Goal: Entertainment & Leisure: Browse casually

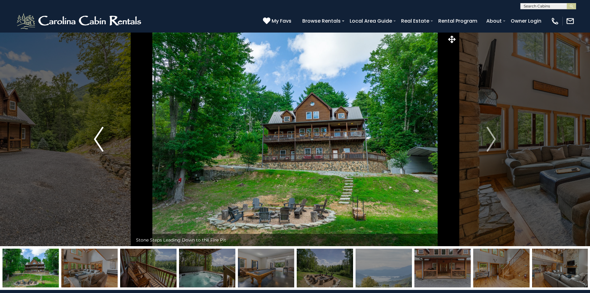
click at [90, 135] on button "Previous" at bounding box center [98, 139] width 68 height 214
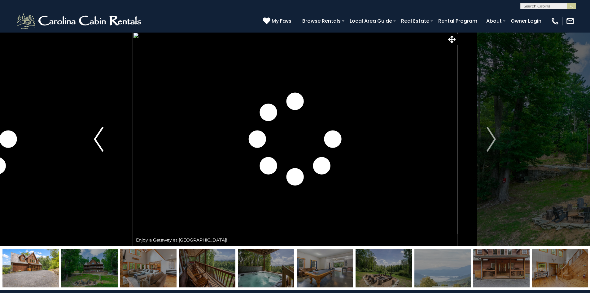
click at [103, 136] on button "Previous" at bounding box center [98, 139] width 68 height 214
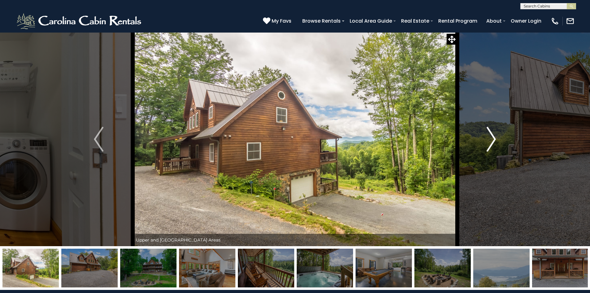
click at [490, 139] on img "Next" at bounding box center [490, 139] width 9 height 25
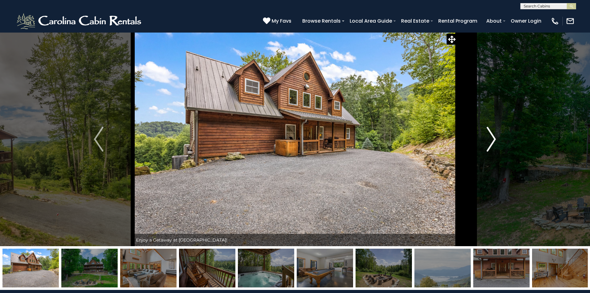
click at [490, 138] on img "Next" at bounding box center [490, 139] width 9 height 25
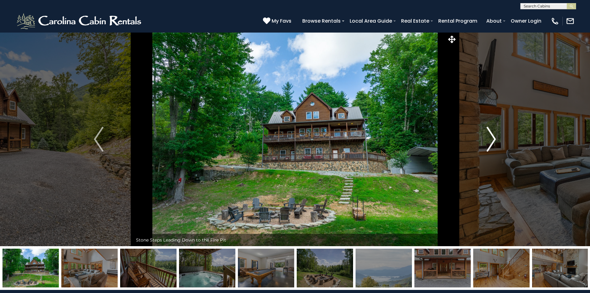
click at [490, 138] on img "Next" at bounding box center [490, 139] width 9 height 25
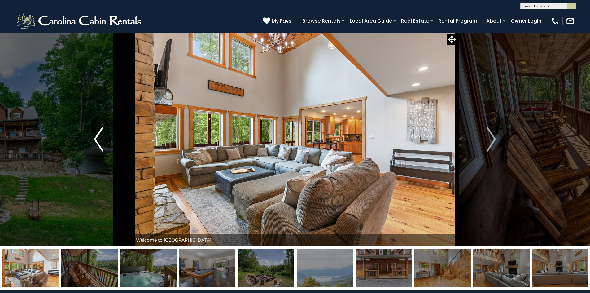
click at [105, 140] on button "Previous" at bounding box center [98, 139] width 68 height 214
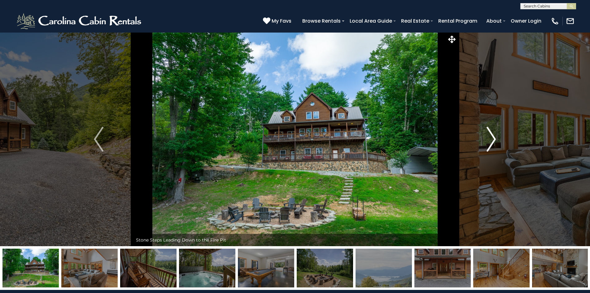
click at [488, 139] on img "Next" at bounding box center [490, 139] width 9 height 25
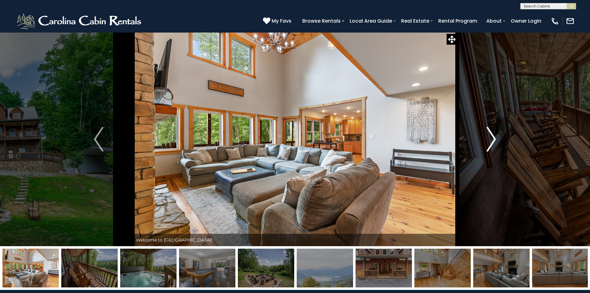
click at [488, 139] on img "Next" at bounding box center [490, 139] width 9 height 25
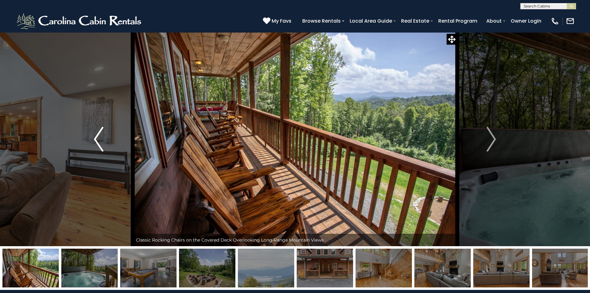
click at [94, 140] on img "Previous" at bounding box center [98, 139] width 9 height 25
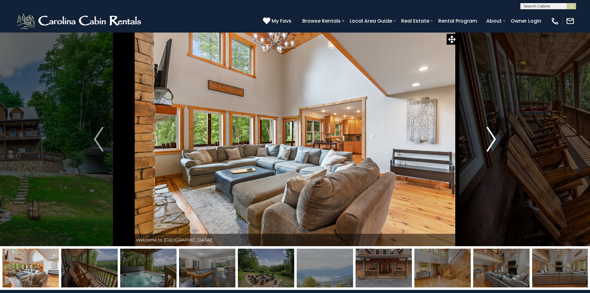
click at [491, 139] on img "Next" at bounding box center [490, 139] width 9 height 25
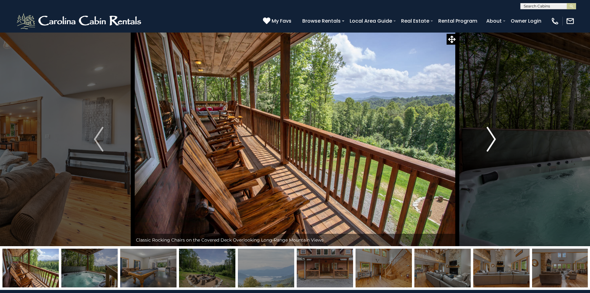
click at [491, 139] on img "Next" at bounding box center [490, 139] width 9 height 25
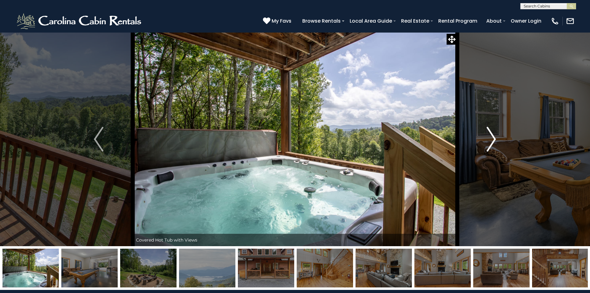
click at [491, 139] on img "Next" at bounding box center [490, 139] width 9 height 25
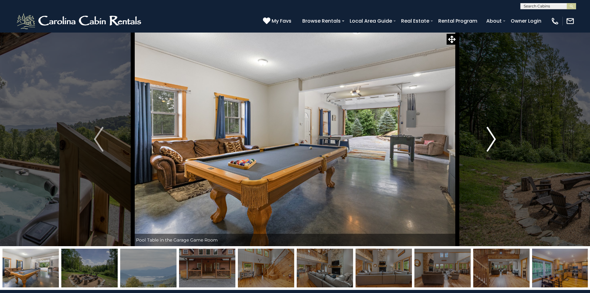
click at [491, 139] on img "Next" at bounding box center [490, 139] width 9 height 25
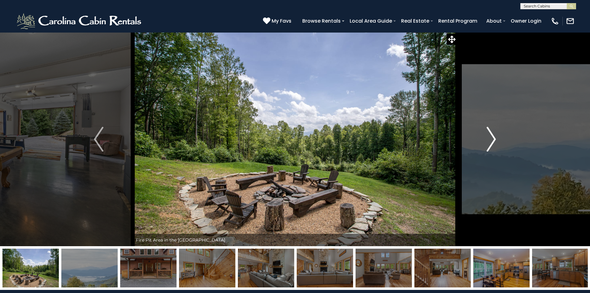
click at [491, 139] on img "Next" at bounding box center [490, 139] width 9 height 25
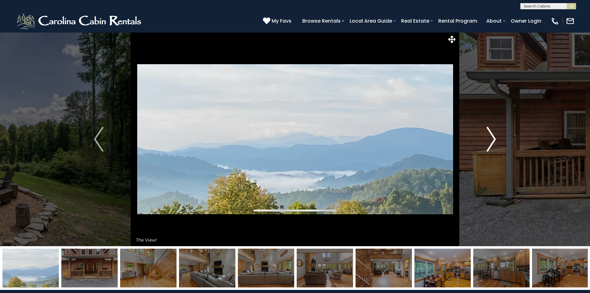
click at [491, 139] on img "Next" at bounding box center [490, 139] width 9 height 25
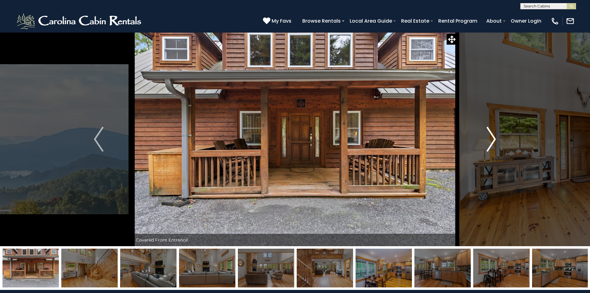
click at [491, 139] on img "Next" at bounding box center [490, 139] width 9 height 25
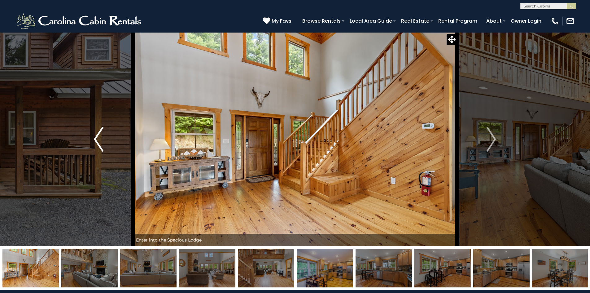
click at [100, 135] on img "Previous" at bounding box center [98, 139] width 9 height 25
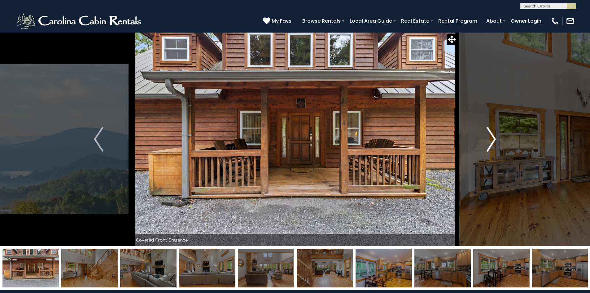
click at [486, 139] on img "Next" at bounding box center [490, 139] width 9 height 25
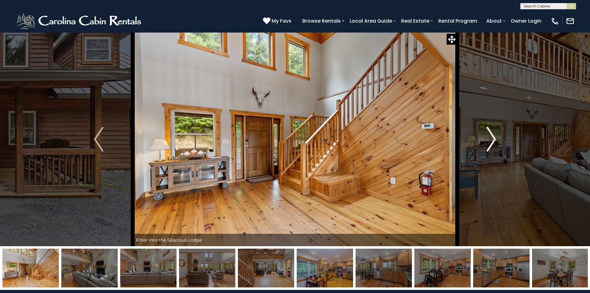
click at [486, 139] on img "Next" at bounding box center [490, 139] width 9 height 25
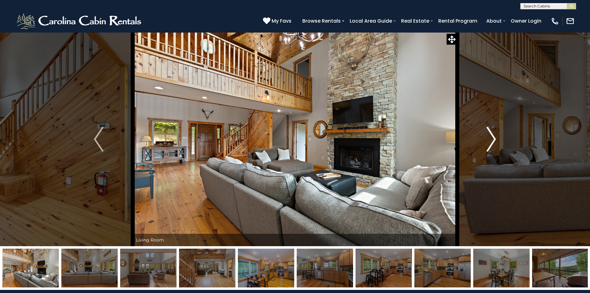
click at [490, 140] on img "Next" at bounding box center [490, 139] width 9 height 25
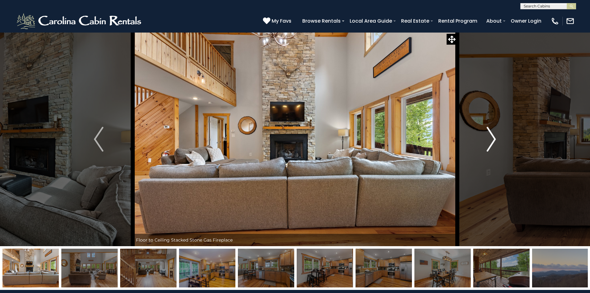
click at [490, 138] on img "Next" at bounding box center [490, 139] width 9 height 25
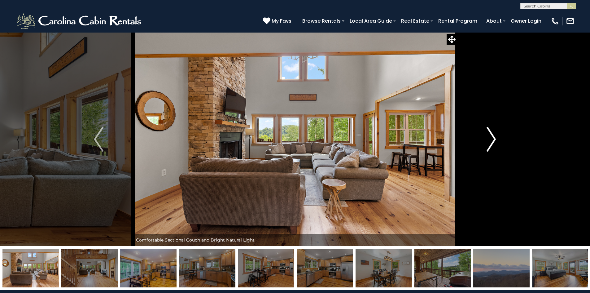
click at [490, 136] on img "Next" at bounding box center [490, 139] width 9 height 25
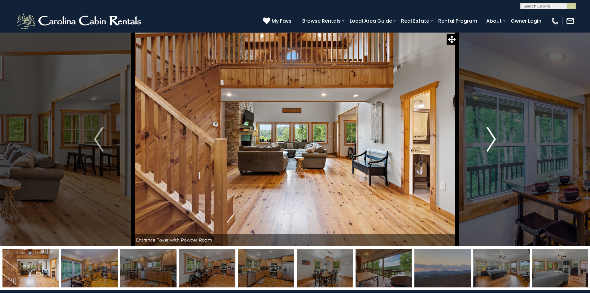
click at [490, 136] on img "Next" at bounding box center [490, 139] width 9 height 25
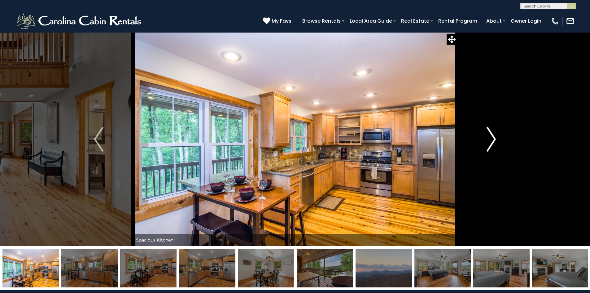
click at [491, 136] on img "Next" at bounding box center [490, 139] width 9 height 25
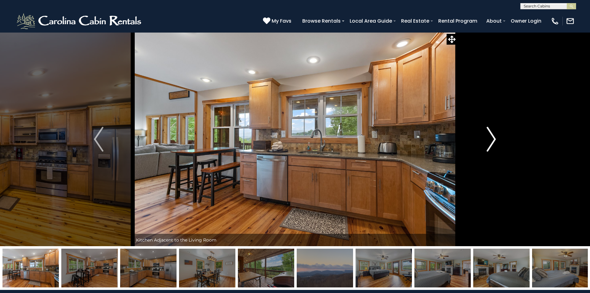
click at [491, 136] on img "Next" at bounding box center [490, 139] width 9 height 25
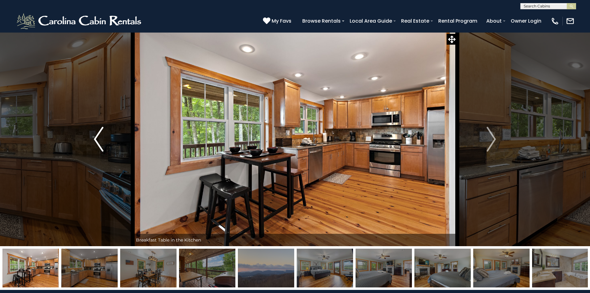
click at [94, 137] on img "Previous" at bounding box center [98, 139] width 9 height 25
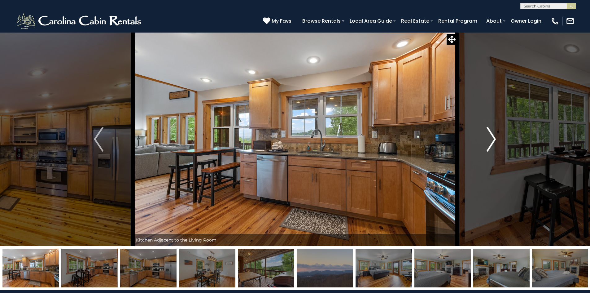
click at [493, 136] on img "Next" at bounding box center [490, 139] width 9 height 25
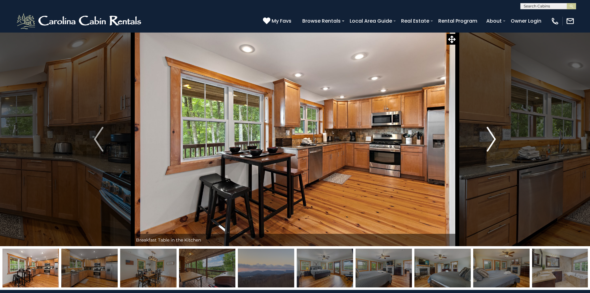
click at [491, 137] on img "Next" at bounding box center [490, 139] width 9 height 25
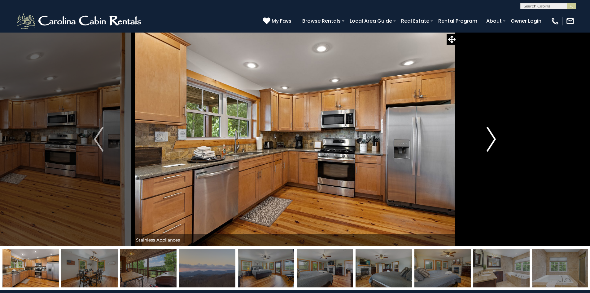
click at [491, 137] on img "Next" at bounding box center [490, 139] width 9 height 25
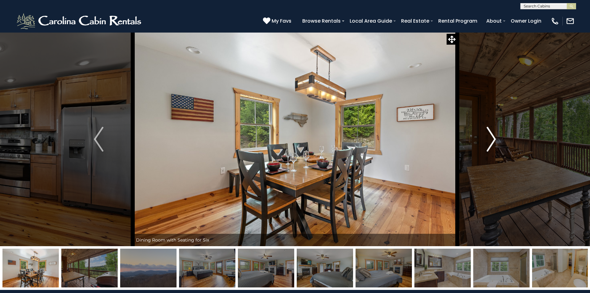
click at [488, 135] on img "Next" at bounding box center [490, 139] width 9 height 25
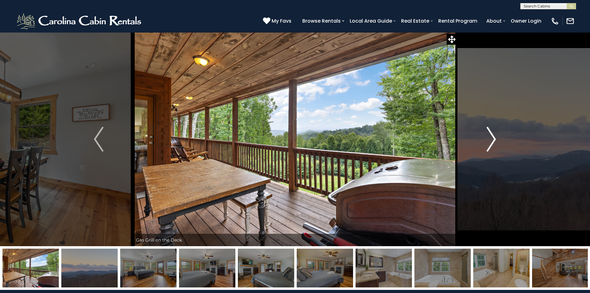
click at [488, 135] on img "Next" at bounding box center [490, 139] width 9 height 25
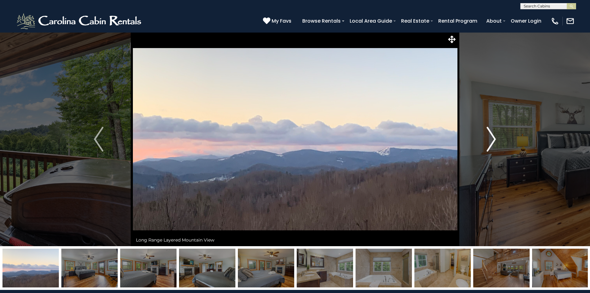
click at [489, 135] on img "Next" at bounding box center [490, 139] width 9 height 25
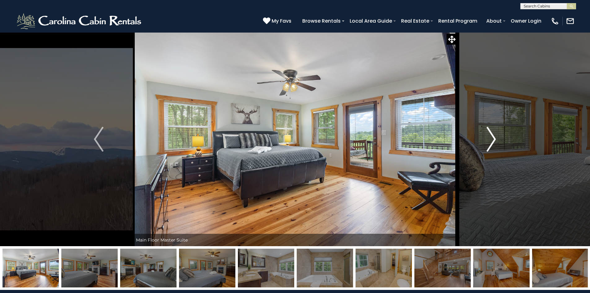
click at [491, 135] on img "Next" at bounding box center [490, 139] width 9 height 25
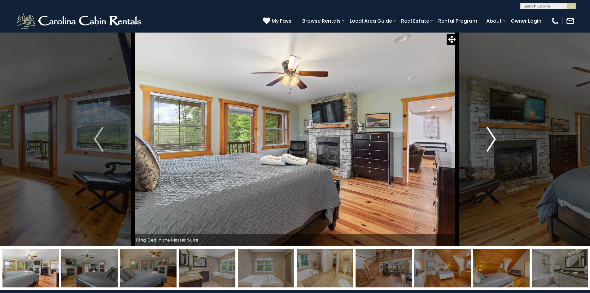
click at [489, 136] on img "Next" at bounding box center [490, 139] width 9 height 25
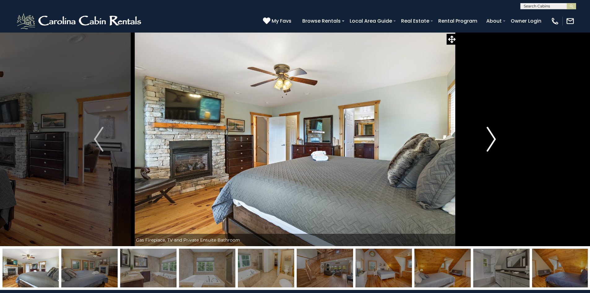
click at [488, 136] on img "Next" at bounding box center [490, 139] width 9 height 25
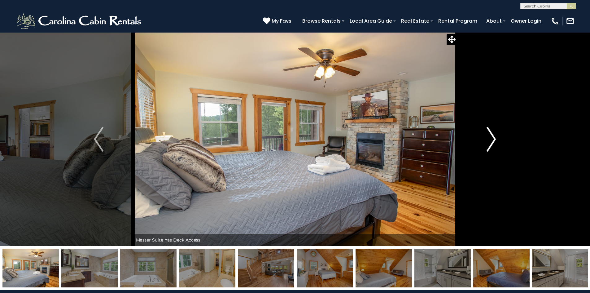
click at [488, 135] on img "Next" at bounding box center [490, 139] width 9 height 25
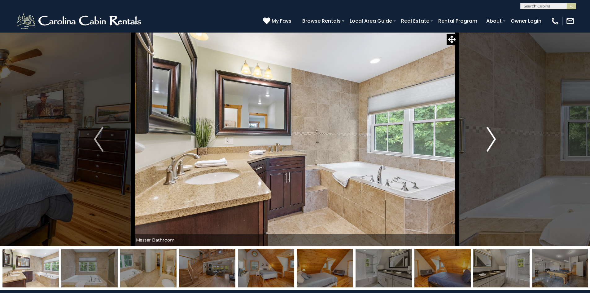
click at [488, 141] on img "Next" at bounding box center [490, 139] width 9 height 25
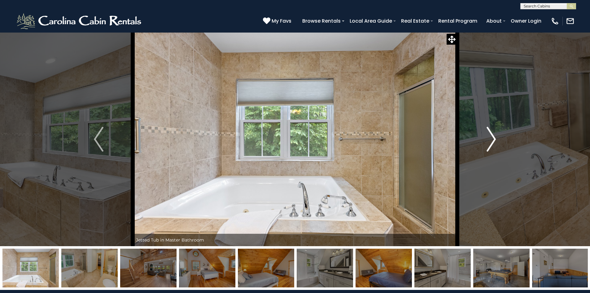
click at [488, 141] on img "Next" at bounding box center [490, 139] width 9 height 25
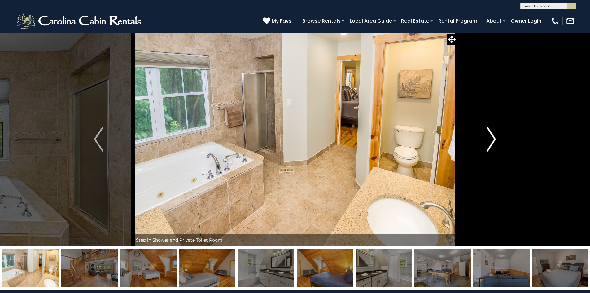
click at [488, 141] on img "Next" at bounding box center [490, 139] width 9 height 25
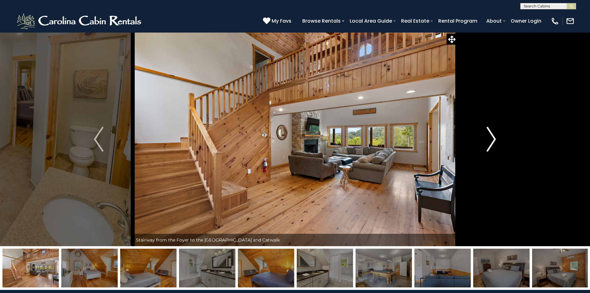
click at [488, 141] on img "Next" at bounding box center [490, 139] width 9 height 25
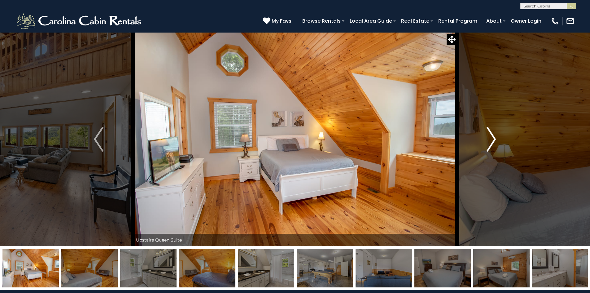
click at [489, 140] on img "Next" at bounding box center [490, 139] width 9 height 25
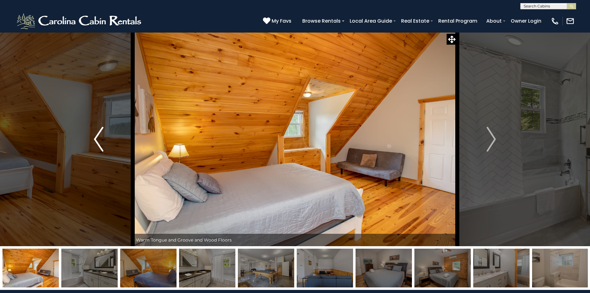
click at [99, 136] on img "Previous" at bounding box center [98, 139] width 9 height 25
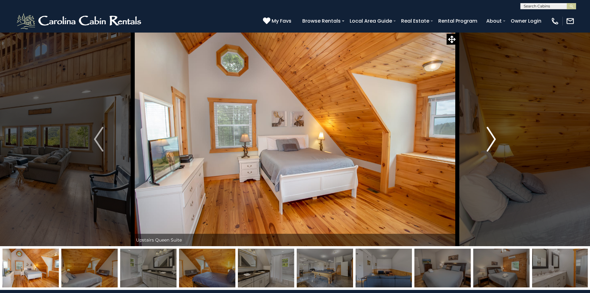
click at [493, 141] on img "Next" at bounding box center [490, 139] width 9 height 25
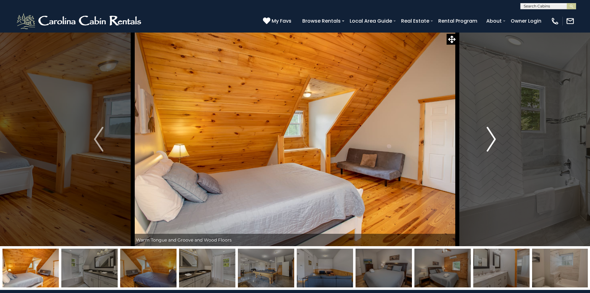
click at [493, 141] on img "Next" at bounding box center [490, 139] width 9 height 25
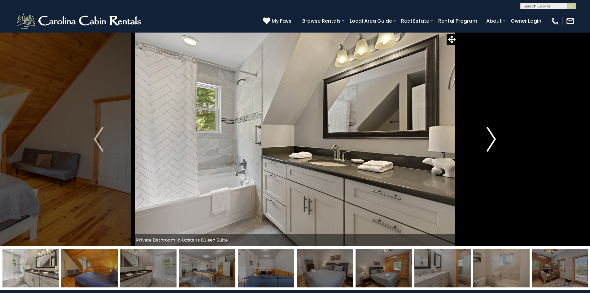
click at [493, 141] on img "Next" at bounding box center [490, 139] width 9 height 25
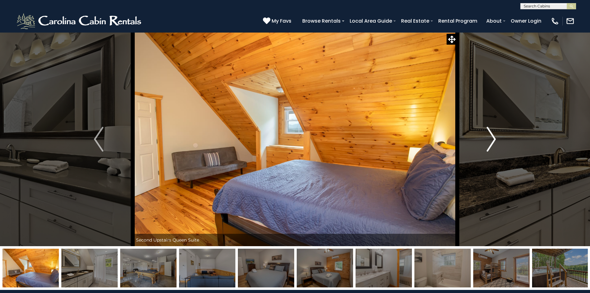
click at [493, 140] on img "Next" at bounding box center [490, 139] width 9 height 25
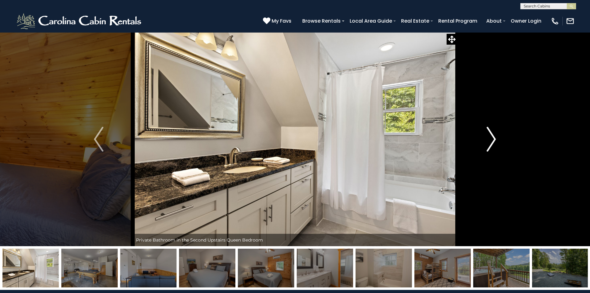
click at [494, 140] on img "Next" at bounding box center [490, 139] width 9 height 25
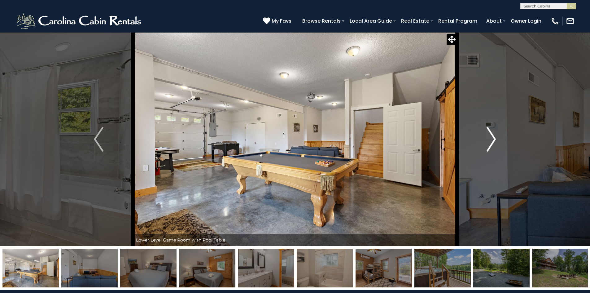
click at [494, 140] on img "Next" at bounding box center [490, 139] width 9 height 25
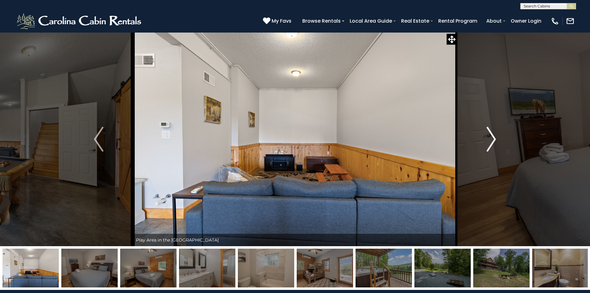
click at [494, 140] on img "Next" at bounding box center [490, 139] width 9 height 25
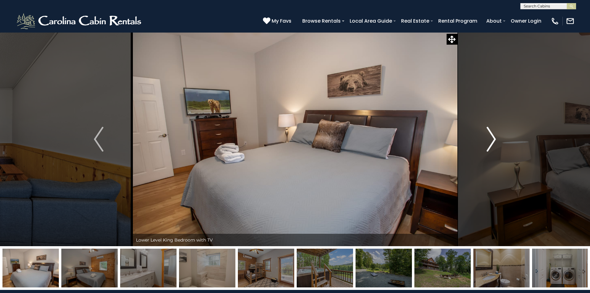
click at [494, 140] on img "Next" at bounding box center [490, 139] width 9 height 25
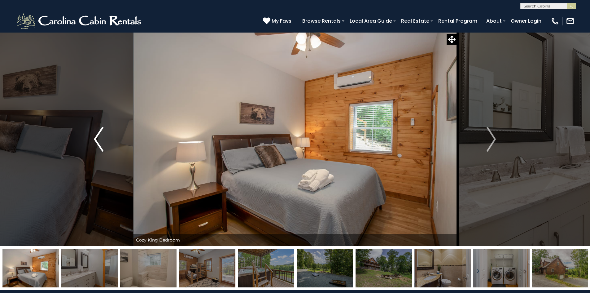
click at [101, 125] on button "Previous" at bounding box center [98, 139] width 68 height 214
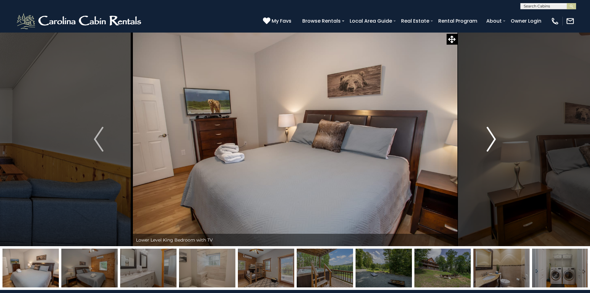
click at [489, 144] on img "Next" at bounding box center [490, 139] width 9 height 25
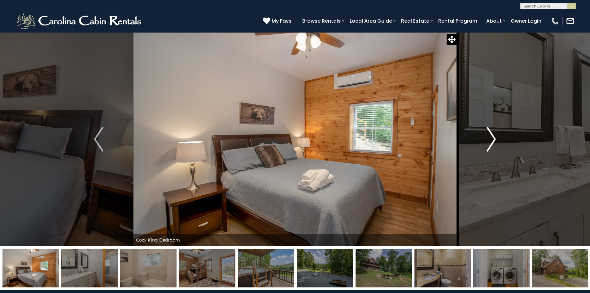
click at [489, 143] on img "Next" at bounding box center [490, 139] width 9 height 25
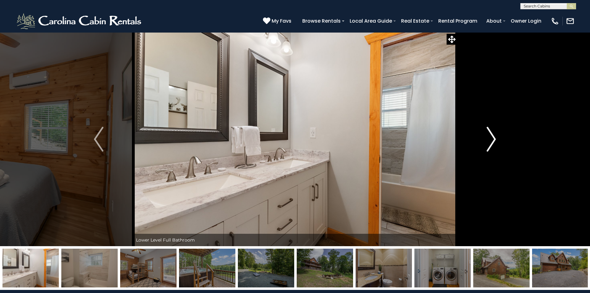
click at [489, 143] on img "Next" at bounding box center [490, 139] width 9 height 25
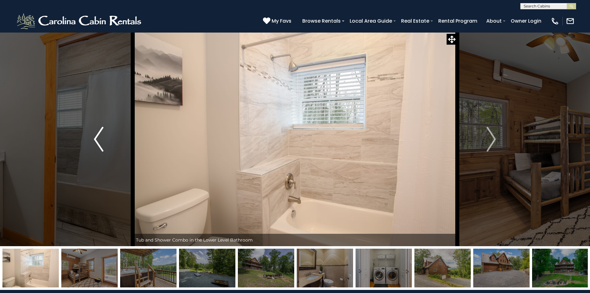
click at [93, 133] on button "Previous" at bounding box center [98, 139] width 68 height 214
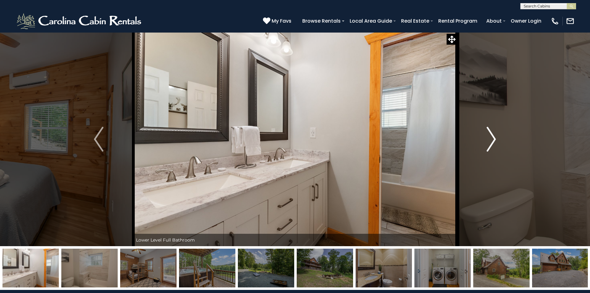
click at [499, 142] on button "Next" at bounding box center [491, 139] width 68 height 214
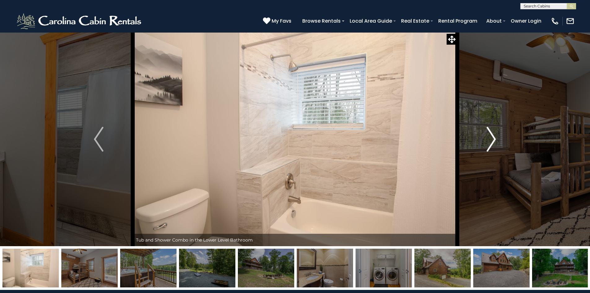
click at [491, 139] on img "Next" at bounding box center [490, 139] width 9 height 25
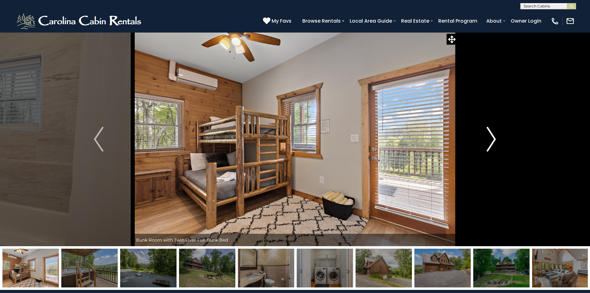
click at [490, 138] on img "Next" at bounding box center [490, 139] width 9 height 25
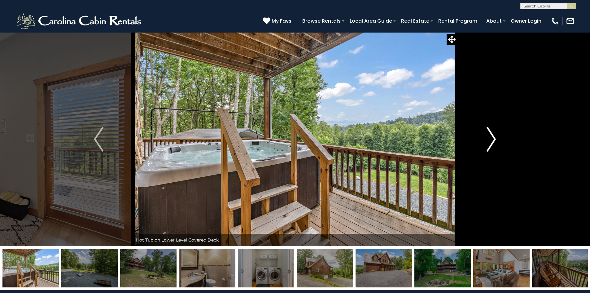
click at [490, 138] on img "Next" at bounding box center [490, 139] width 9 height 25
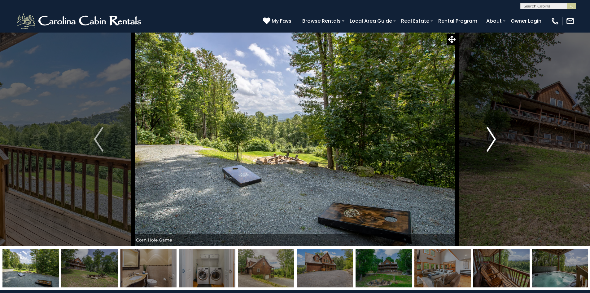
click at [487, 138] on img "Next" at bounding box center [490, 139] width 9 height 25
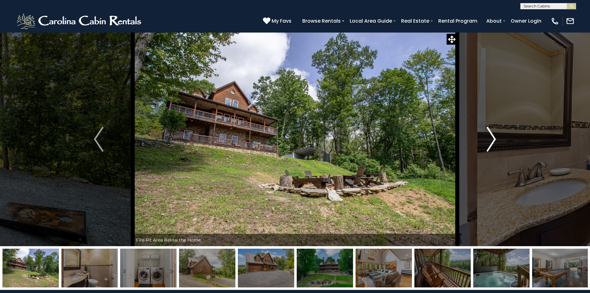
click at [484, 138] on button "Next" at bounding box center [491, 139] width 68 height 214
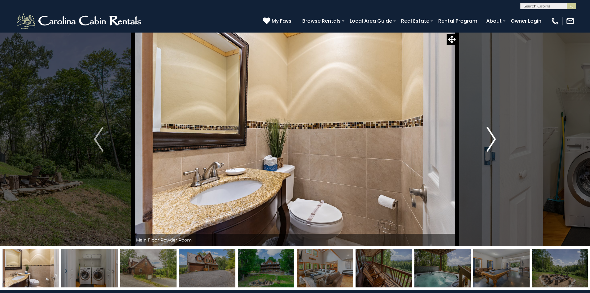
click at [484, 138] on button "Next" at bounding box center [491, 139] width 68 height 214
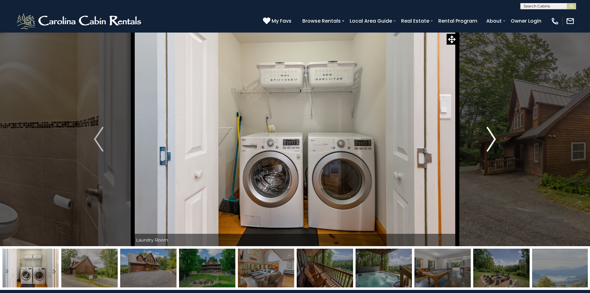
click at [484, 138] on button "Next" at bounding box center [491, 139] width 68 height 214
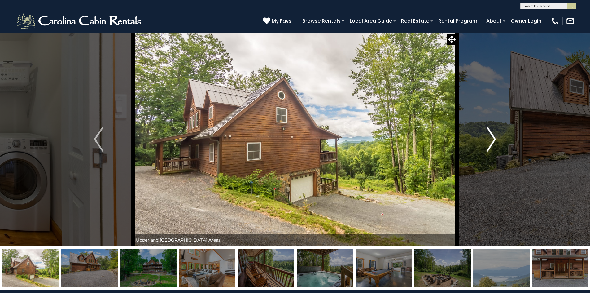
click at [491, 138] on img "Next" at bounding box center [490, 139] width 9 height 25
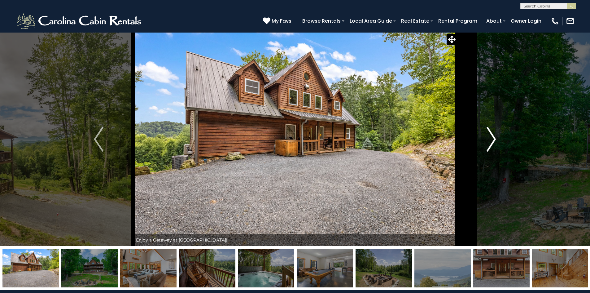
click at [491, 138] on img "Next" at bounding box center [490, 139] width 9 height 25
